Goal: Navigation & Orientation: Find specific page/section

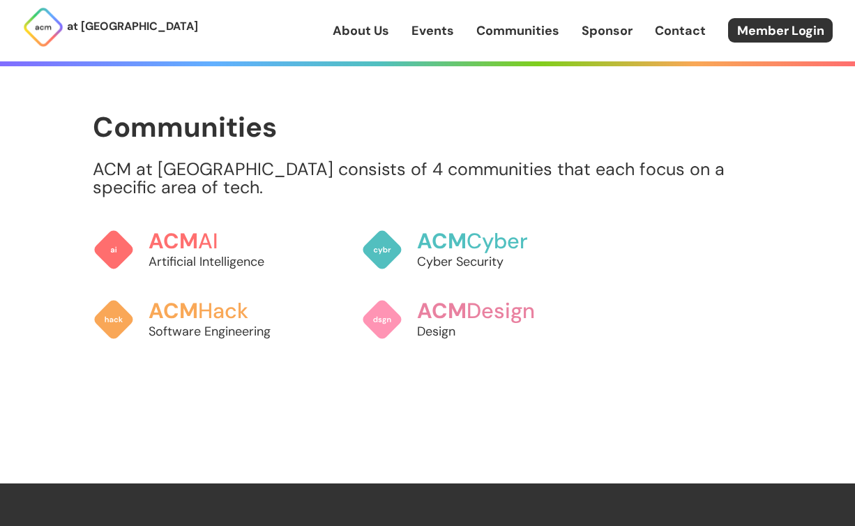
scroll to position [1106, 0]
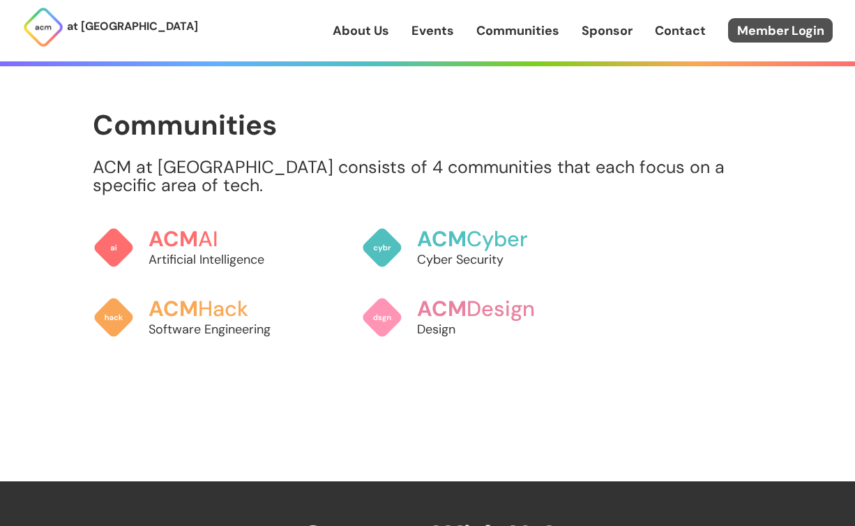
click at [792, 22] on link "Member Login" at bounding box center [780, 30] width 105 height 24
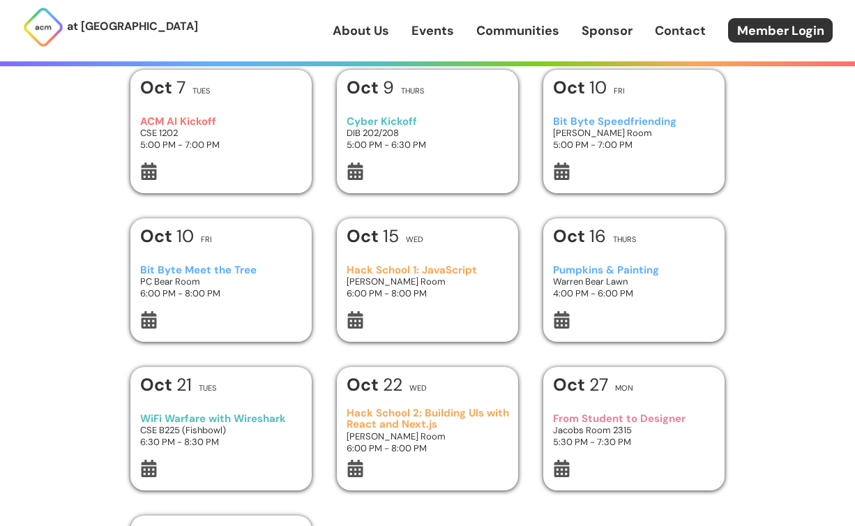
scroll to position [66, 0]
click at [201, 269] on h3 "Bit Byte Meet the Tree" at bounding box center [221, 269] width 163 height 12
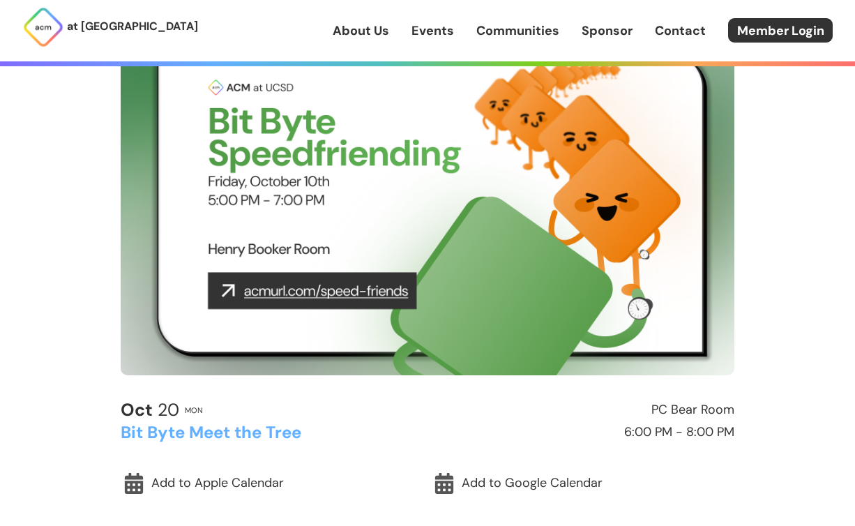
scroll to position [123, 0]
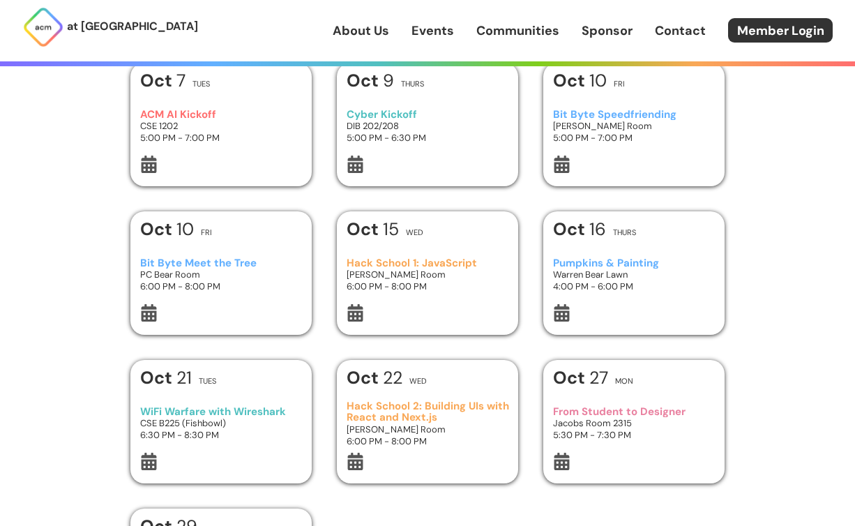
scroll to position [66, 0]
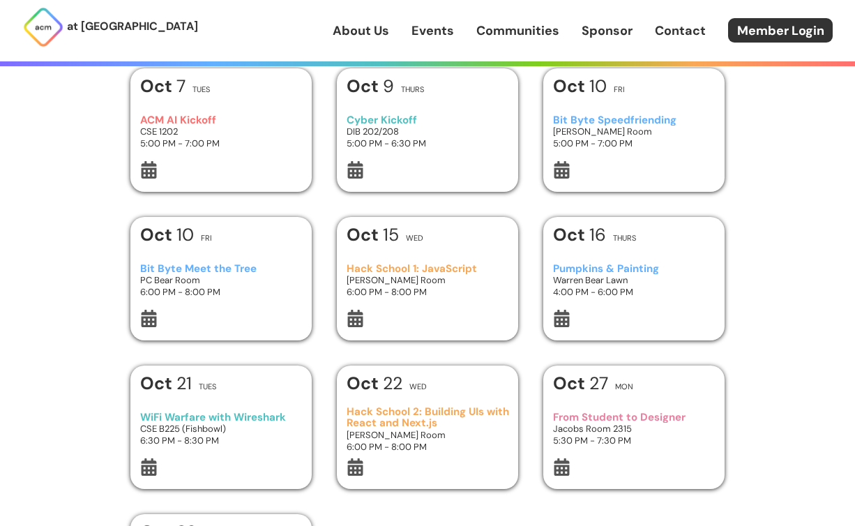
click at [590, 117] on h3 "Bit Byte Speedfriending" at bounding box center [634, 120] width 163 height 12
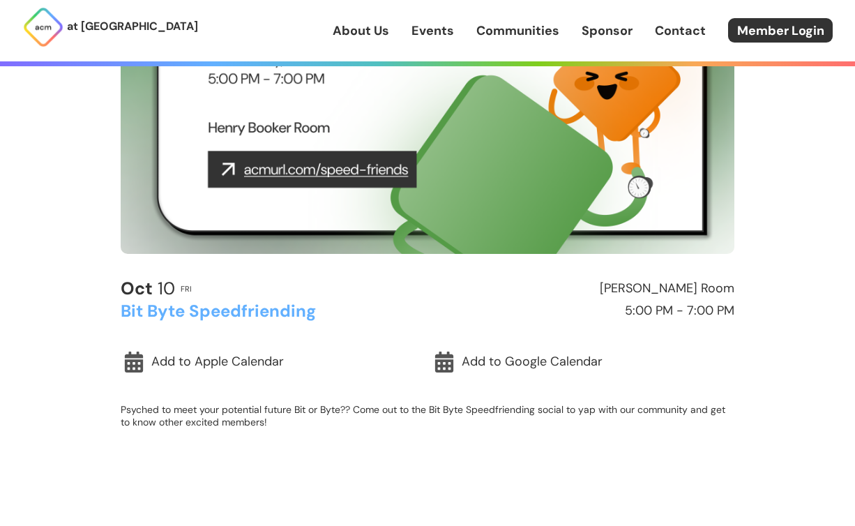
scroll to position [236, 0]
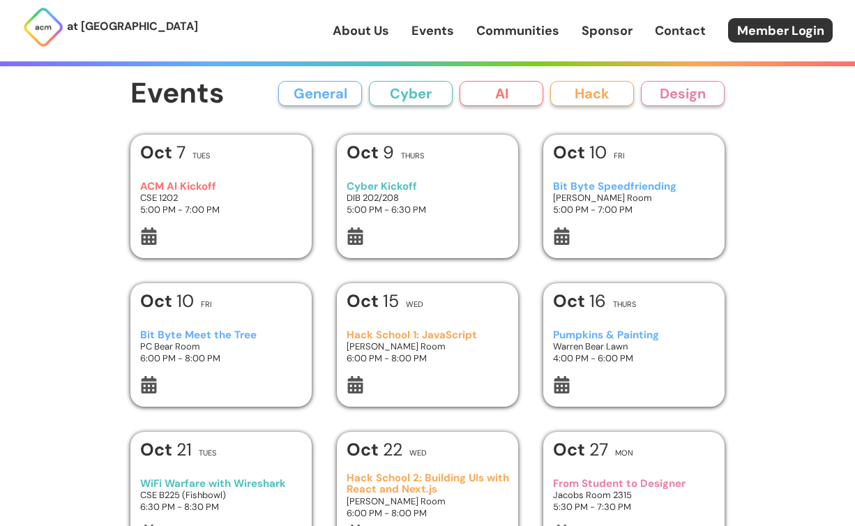
click at [27, 33] on img at bounding box center [43, 27] width 42 height 42
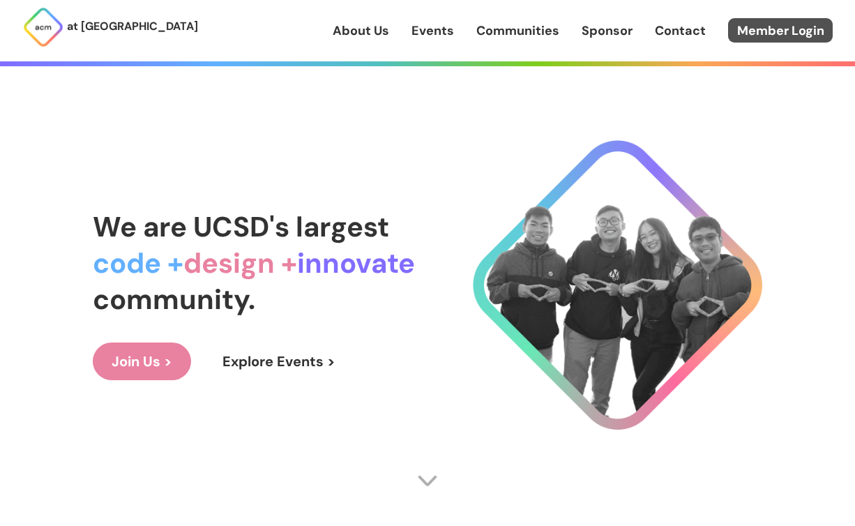
click at [766, 30] on link "Member Login" at bounding box center [780, 30] width 105 height 24
